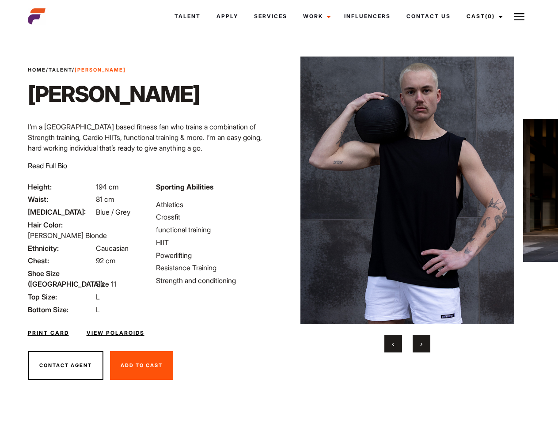
click at [482, 16] on link "Cast (0)" at bounding box center [483, 16] width 49 height 24
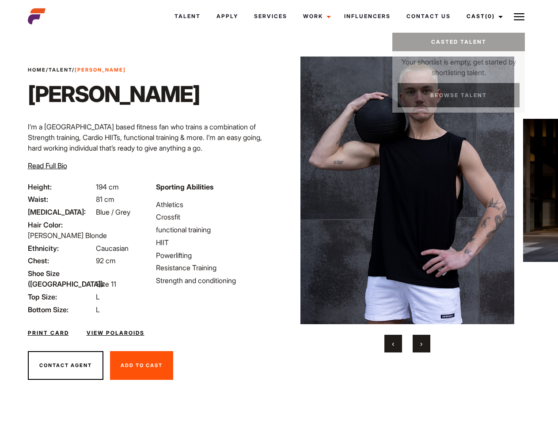
click at [519, 16] on img at bounding box center [519, 16] width 11 height 11
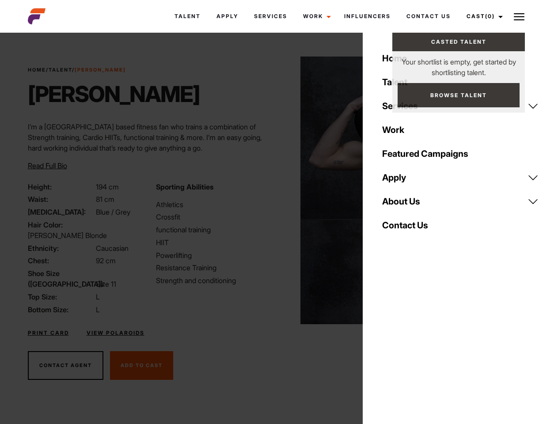
click at [407, 205] on img at bounding box center [407, 191] width 214 height 268
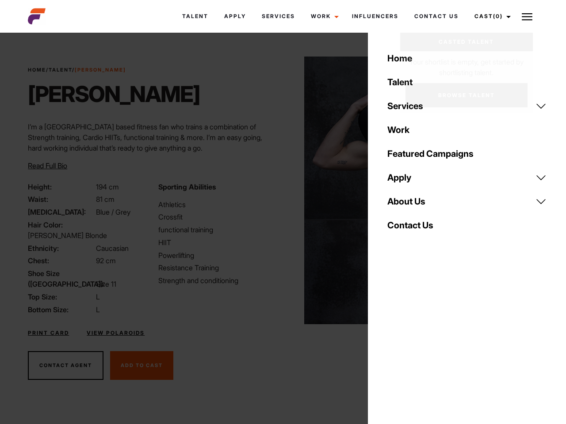
click at [279, 190] on div "Sporting Abilities Athletics Crossfit functional training HIIT Powerlifting Res…" at bounding box center [218, 248] width 130 height 133
click at [393, 344] on div "Home Talent Services Talent Casting Photography Videography Creative Hair and M…" at bounding box center [467, 212] width 198 height 424
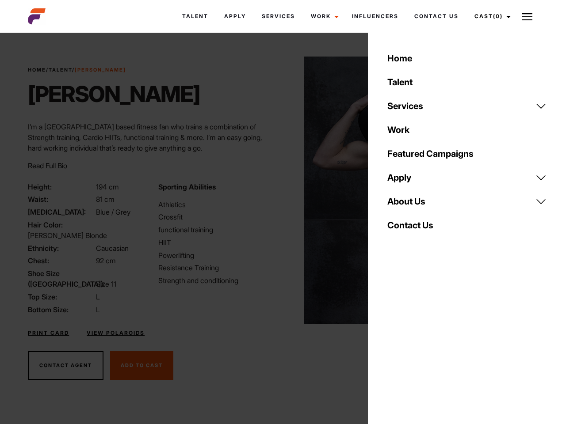
click at [422, 344] on div "Home Talent Services Talent Casting Photography Videography Creative Hair and M…" at bounding box center [467, 212] width 198 height 424
